Goal: Task Accomplishment & Management: Complete application form

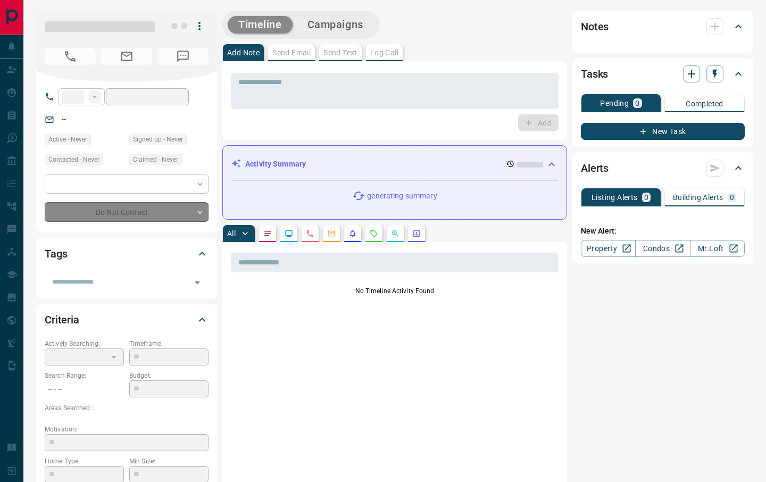
type input "**"
type input "**********"
type input "*"
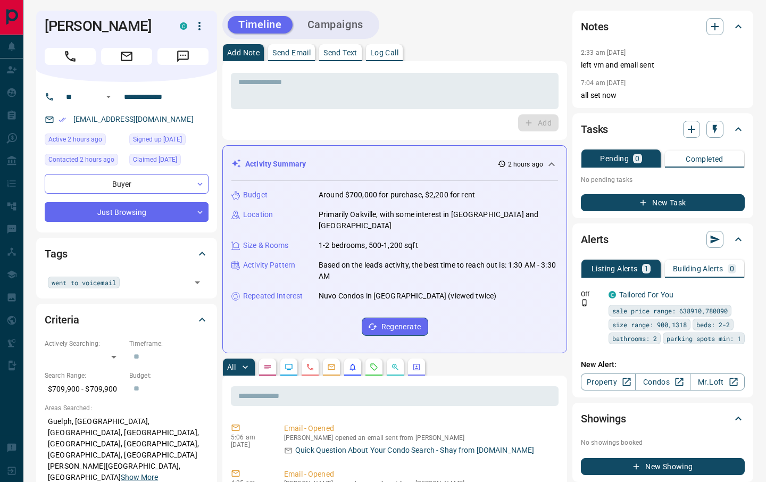
click at [406, 137] on div "* ​ Add" at bounding box center [394, 100] width 344 height 79
click at [393, 97] on textarea at bounding box center [394, 91] width 313 height 27
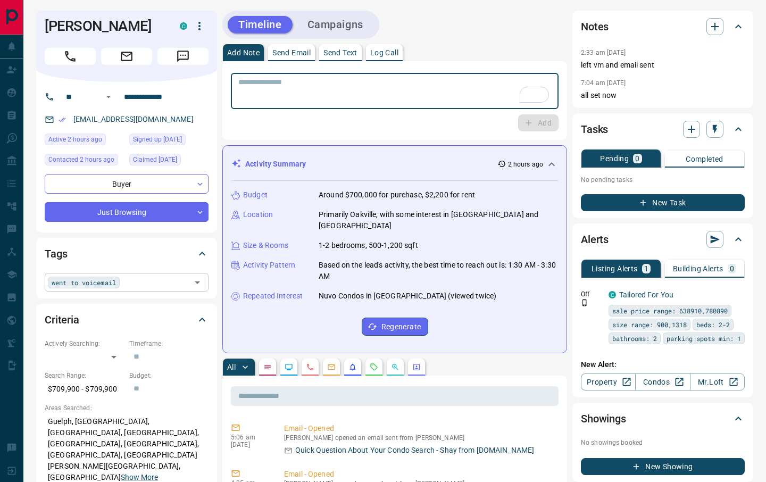
click at [145, 284] on input "text" at bounding box center [155, 282] width 65 height 12
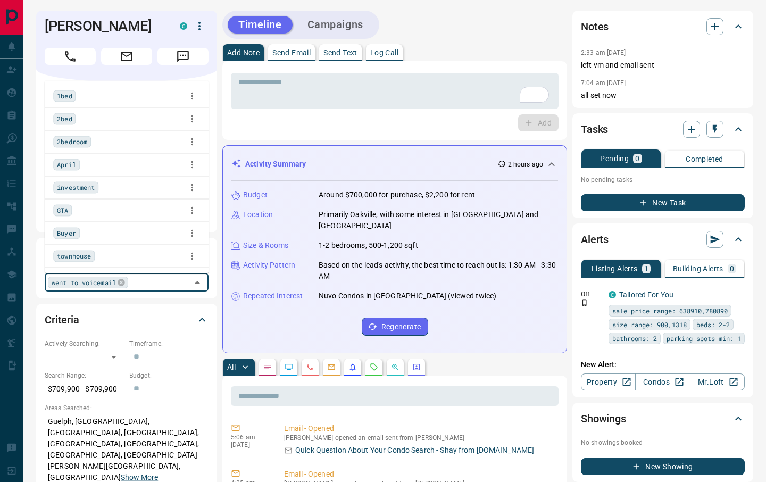
scroll to position [223, 0]
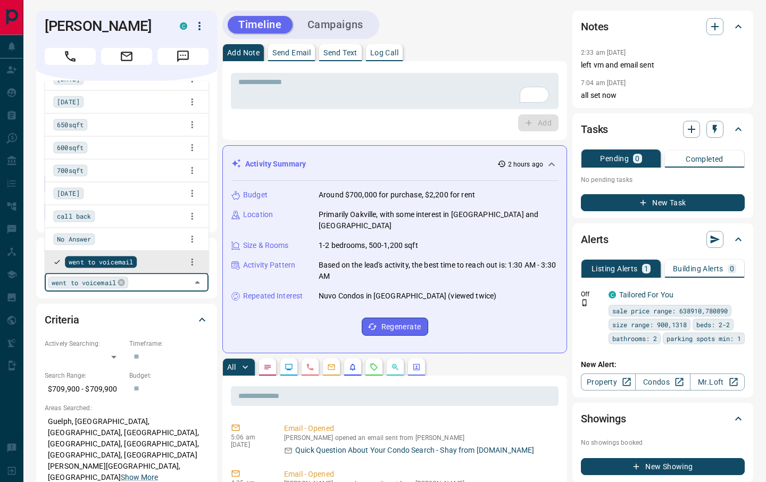
click at [154, 283] on input "text" at bounding box center [159, 282] width 56 height 12
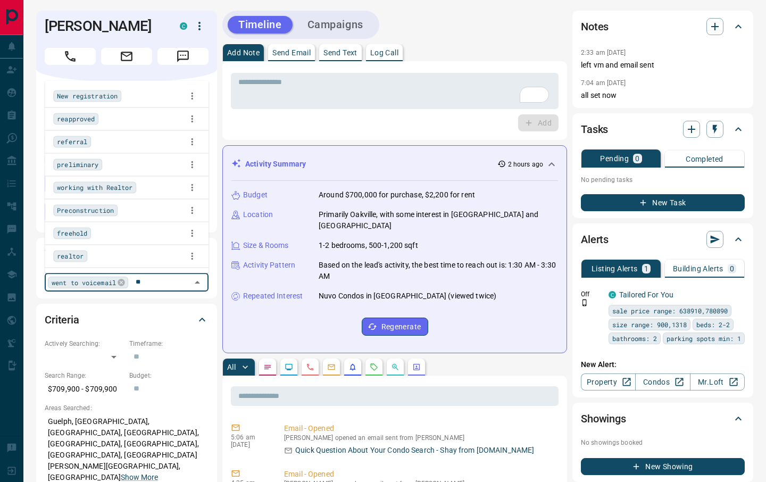
type input "***"
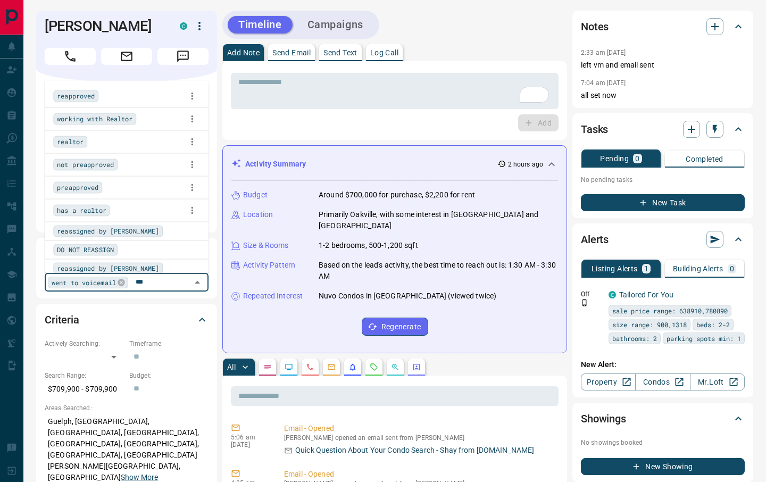
click at [126, 141] on div "realtor" at bounding box center [126, 141] width 147 height 16
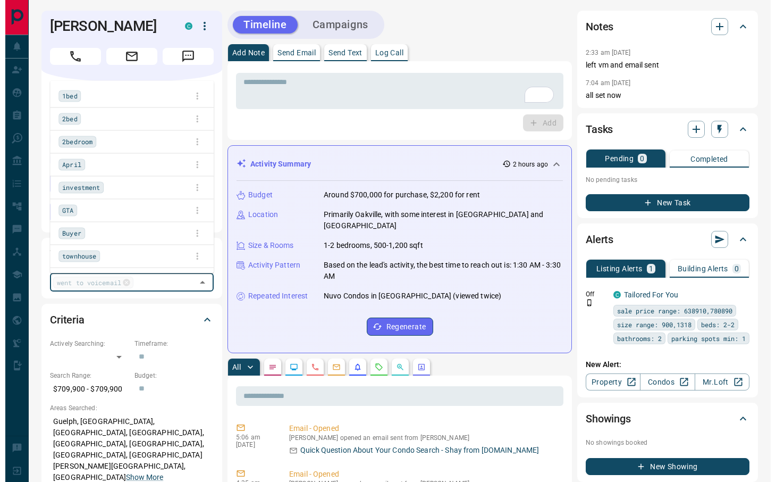
scroll to position [0, 0]
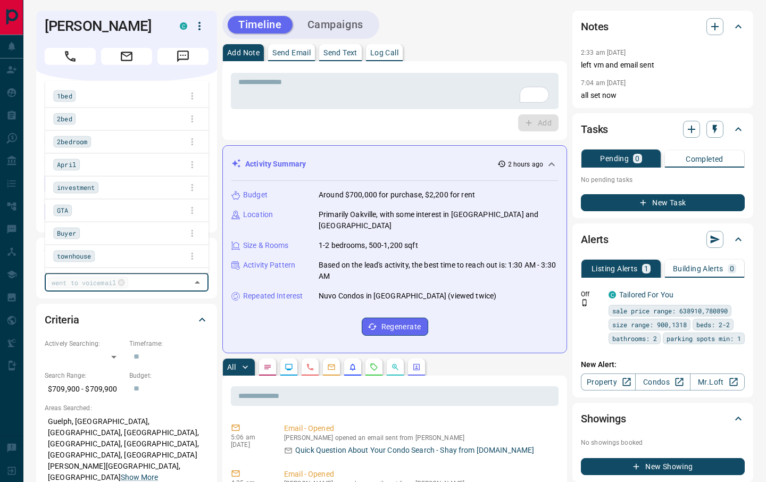
click at [310, 131] on div "* ​ Add" at bounding box center [394, 100] width 344 height 79
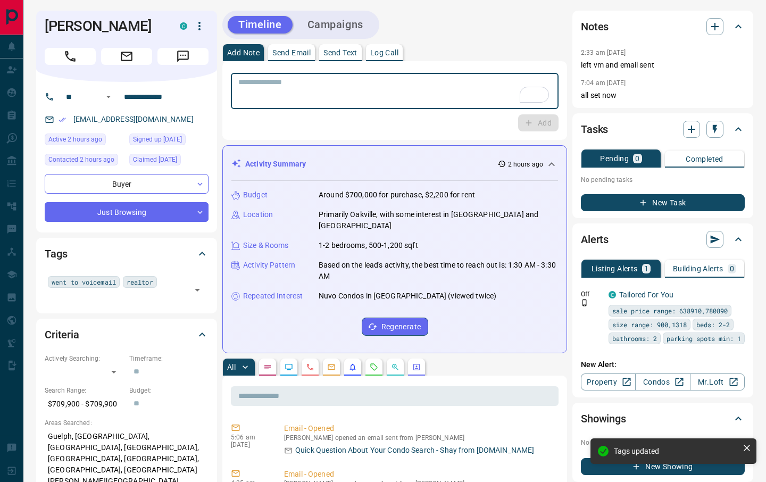
click at [308, 80] on textarea "To enrich screen reader interactions, please activate Accessibility in Grammarl…" at bounding box center [394, 91] width 313 height 27
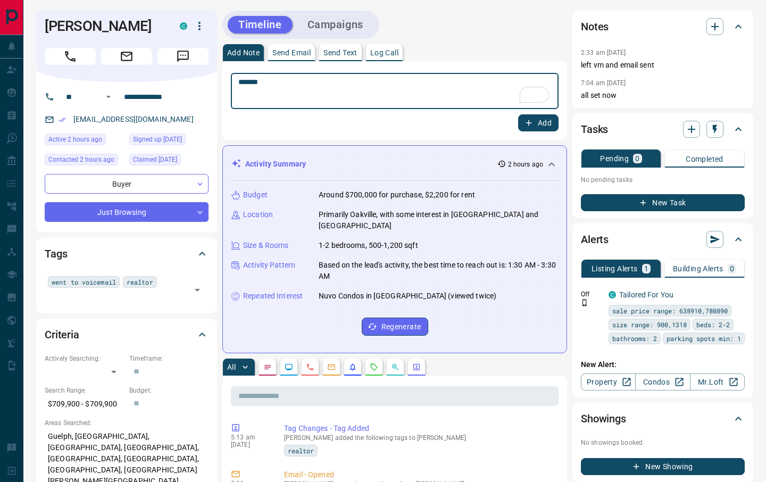
type textarea "*******"
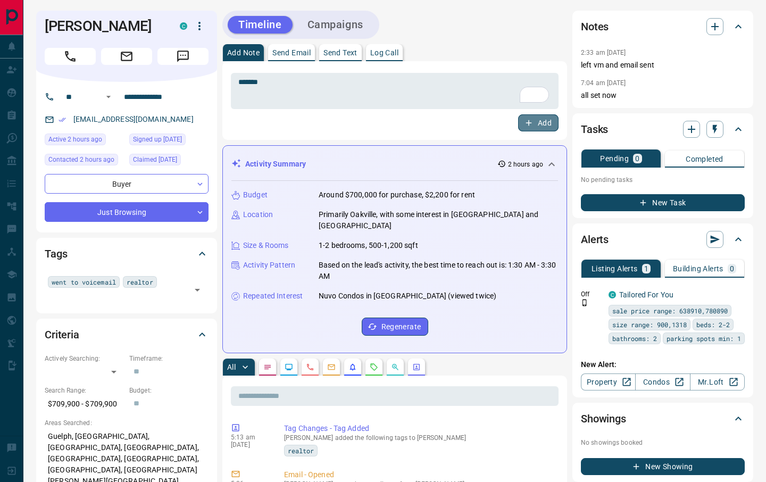
click at [540, 129] on button "Add" at bounding box center [538, 122] width 40 height 17
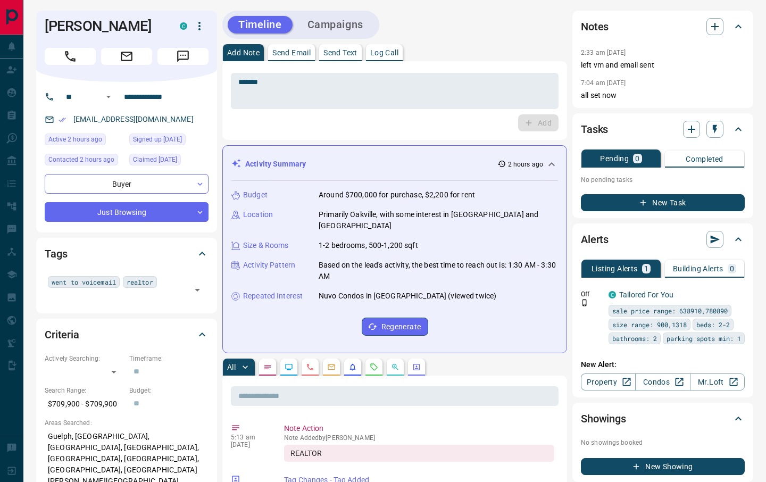
click at [245, 114] on div "Add" at bounding box center [394, 122] width 327 height 17
click at [324, 124] on div "Add" at bounding box center [394, 122] width 327 height 17
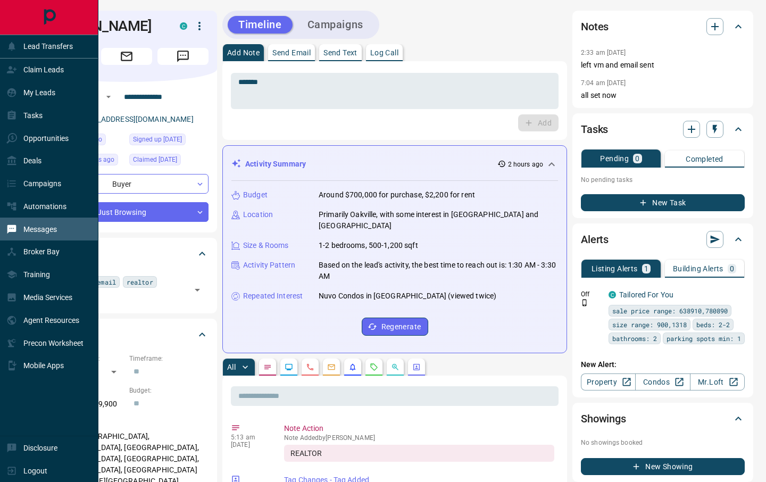
click at [52, 231] on p "Messages" at bounding box center [39, 229] width 33 height 9
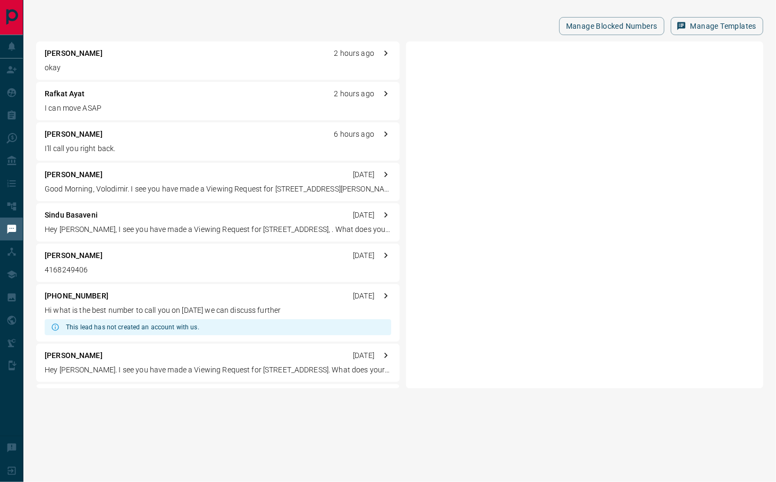
click at [212, 70] on p "okay" at bounding box center [218, 67] width 347 height 11
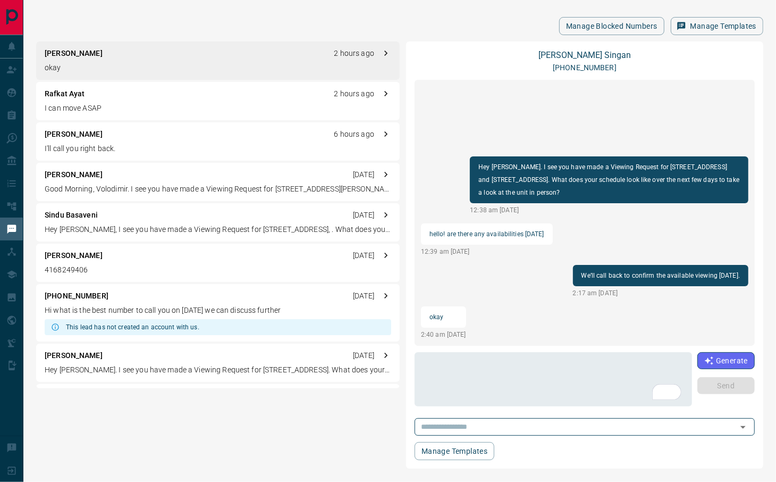
click at [201, 108] on p "I can move ASAP" at bounding box center [218, 108] width 347 height 11
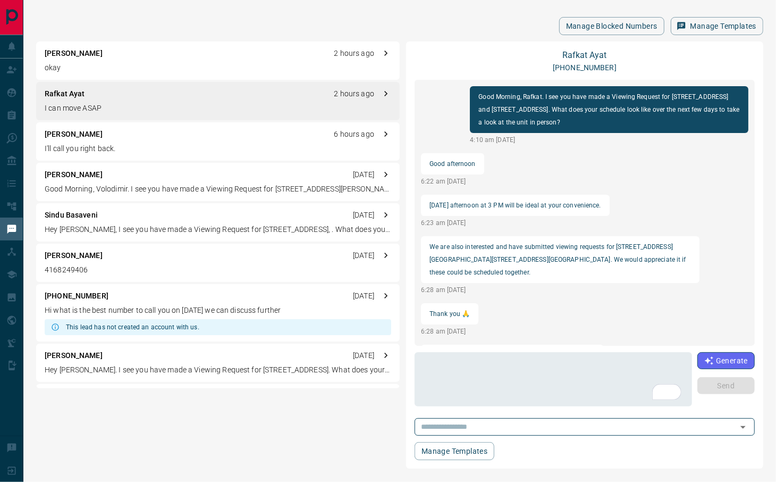
scroll to position [258, 0]
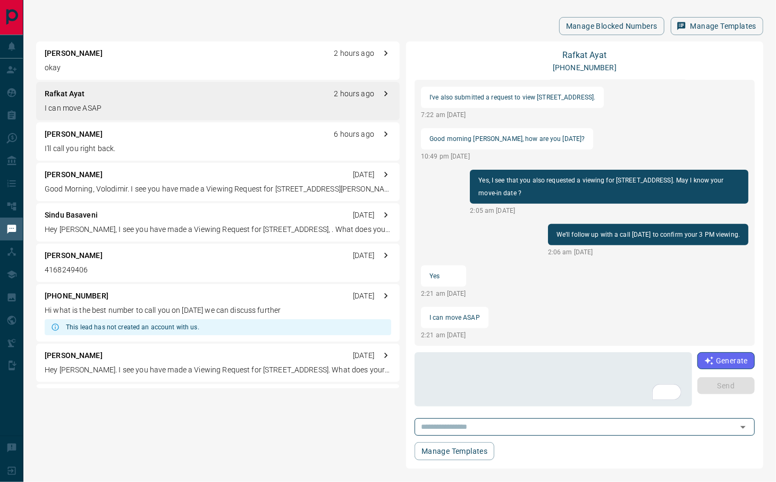
click at [234, 440] on div "[PERSON_NAME] 2 hours ago okay Rafkat Ayat 2 hours ago I can move ASAP [PERSON_…" at bounding box center [399, 254] width 727 height 427
